Goal: Register for event/course

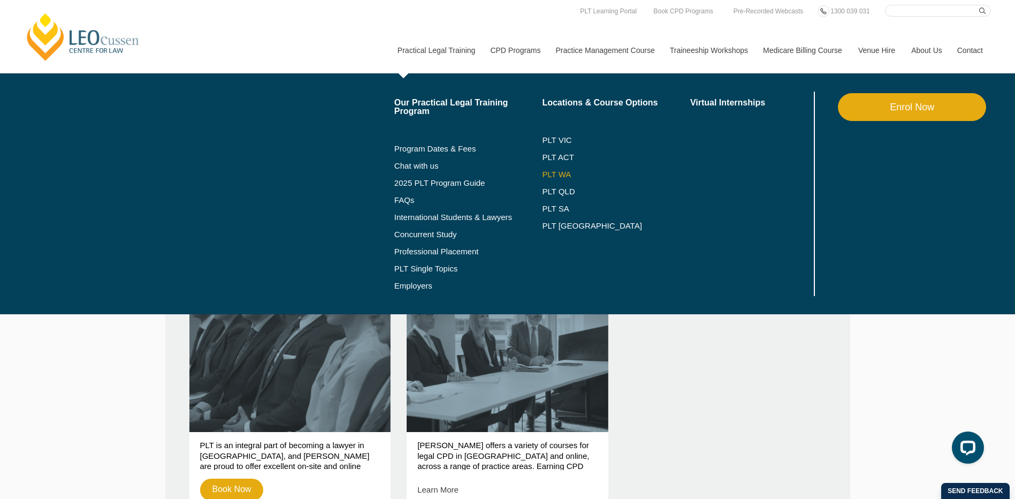
click at [561, 171] on link "PLT WA" at bounding box center [602, 174] width 121 height 9
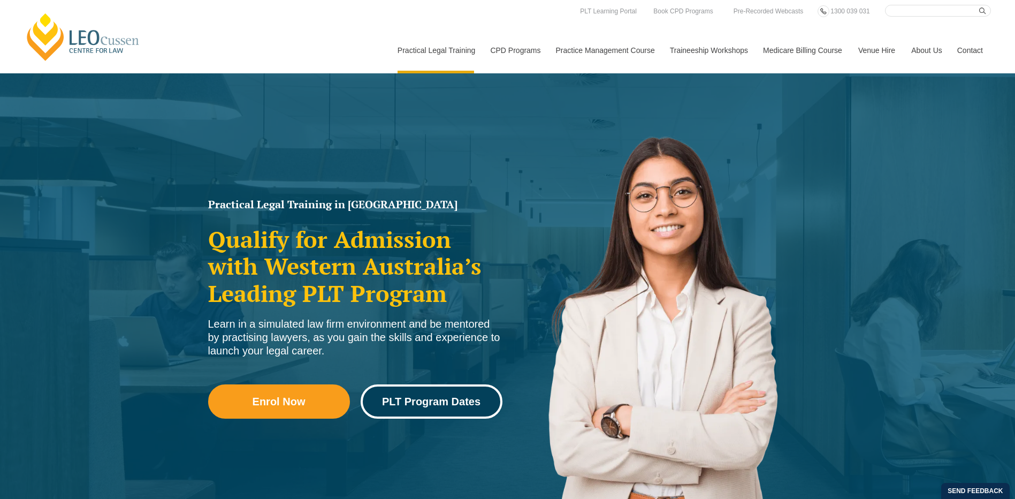
click at [411, 396] on span "PLT Program Dates" at bounding box center [431, 401] width 98 height 11
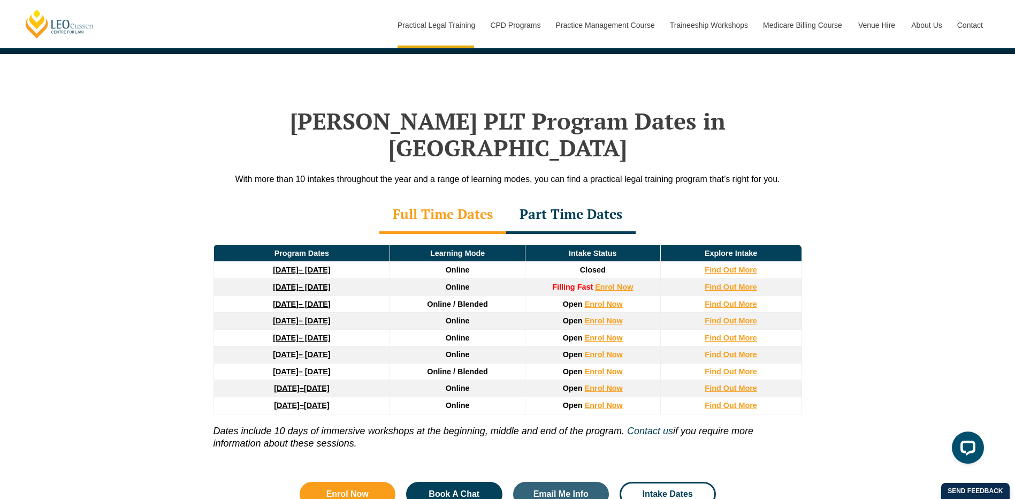
scroll to position [1397, 0]
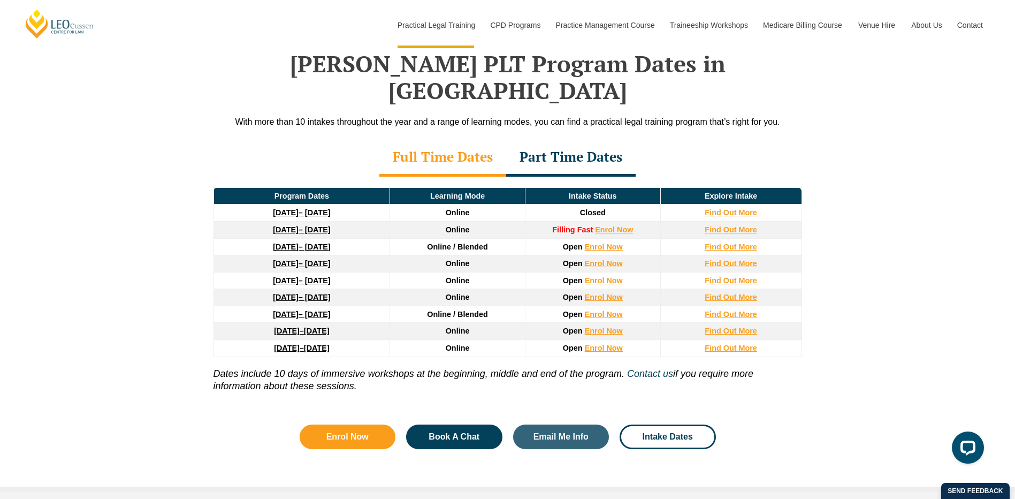
click at [593, 144] on div "Part Time Dates" at bounding box center [571, 157] width 130 height 37
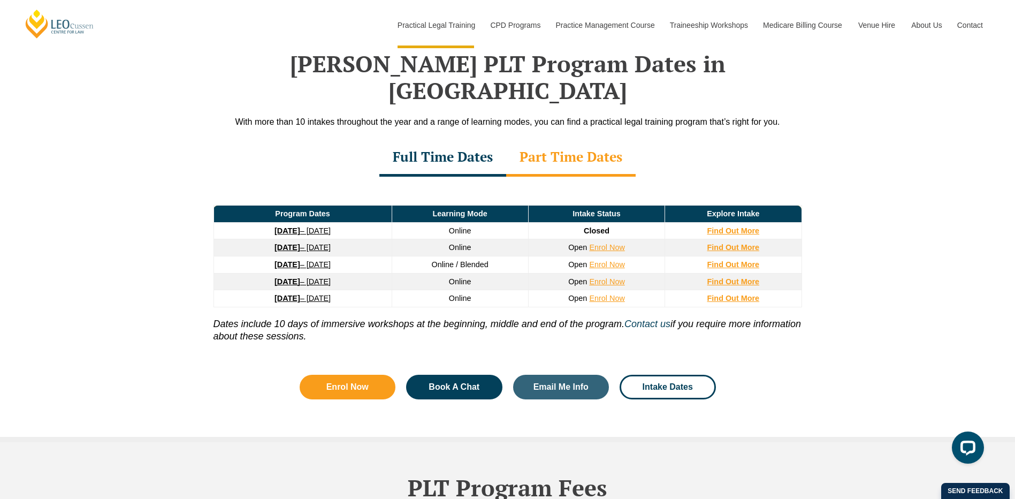
click at [435, 139] on div "Full Time Dates" at bounding box center [442, 157] width 127 height 37
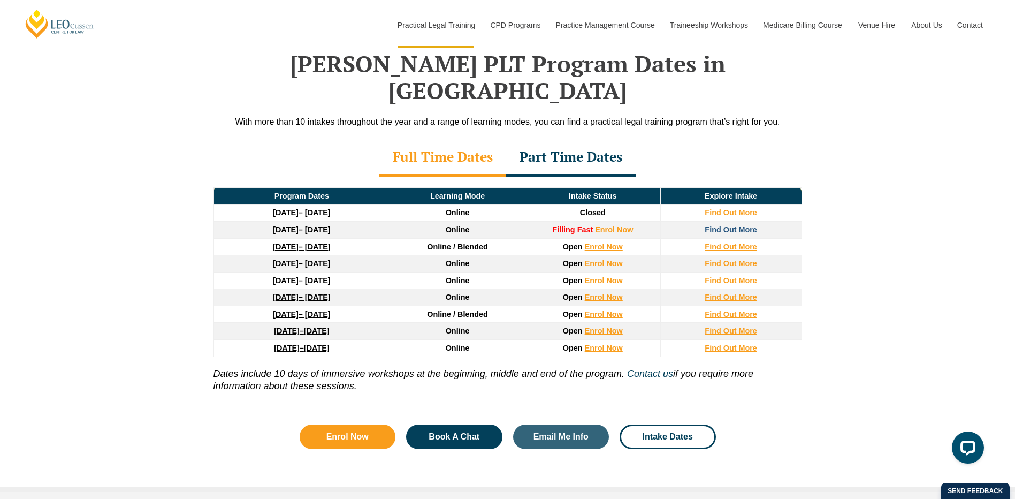
click at [713, 225] on strong "Find Out More" at bounding box center [731, 229] width 52 height 9
